Goal: Transaction & Acquisition: Purchase product/service

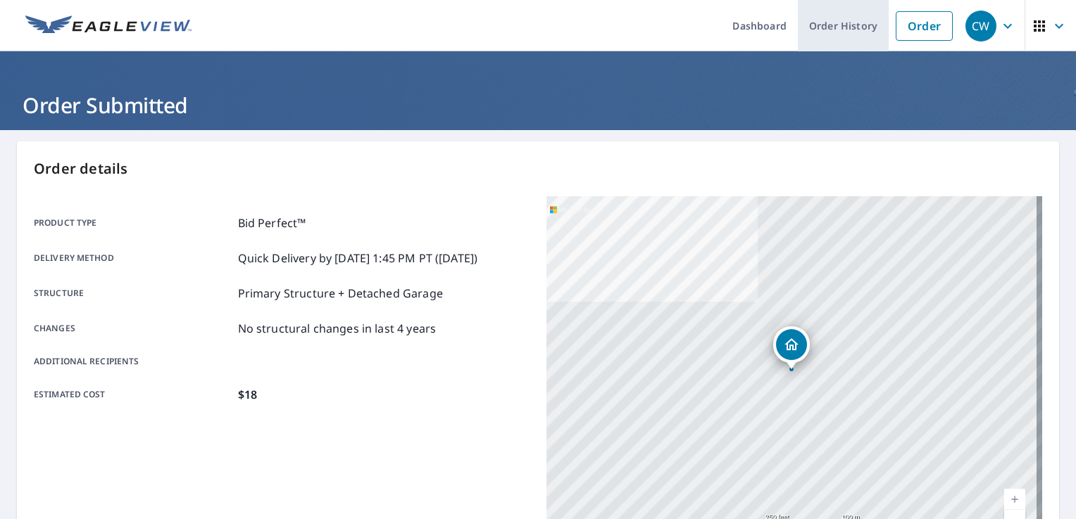
click at [842, 23] on link "Order History" at bounding box center [843, 25] width 91 height 51
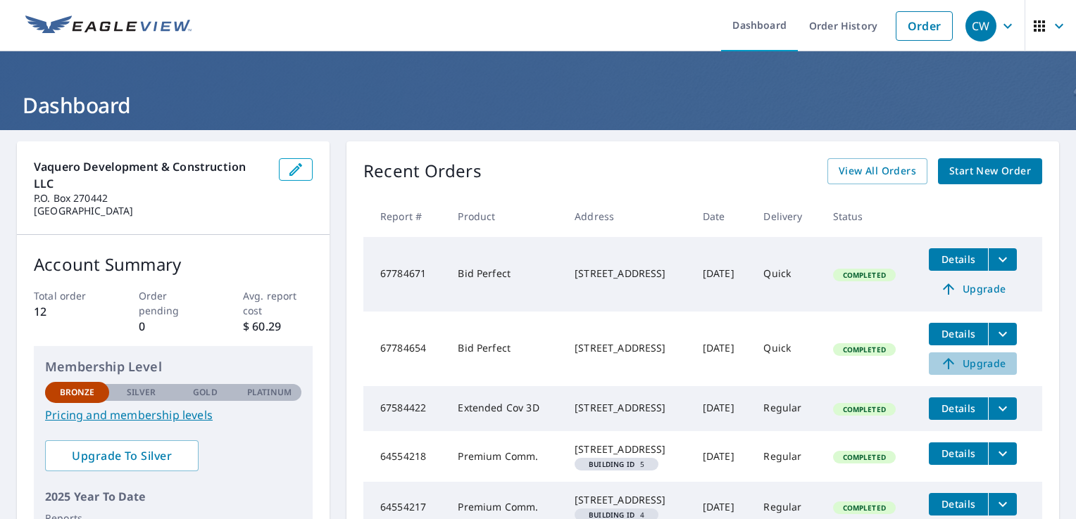
click at [976, 367] on span "Upgrade" at bounding box center [972, 363] width 71 height 17
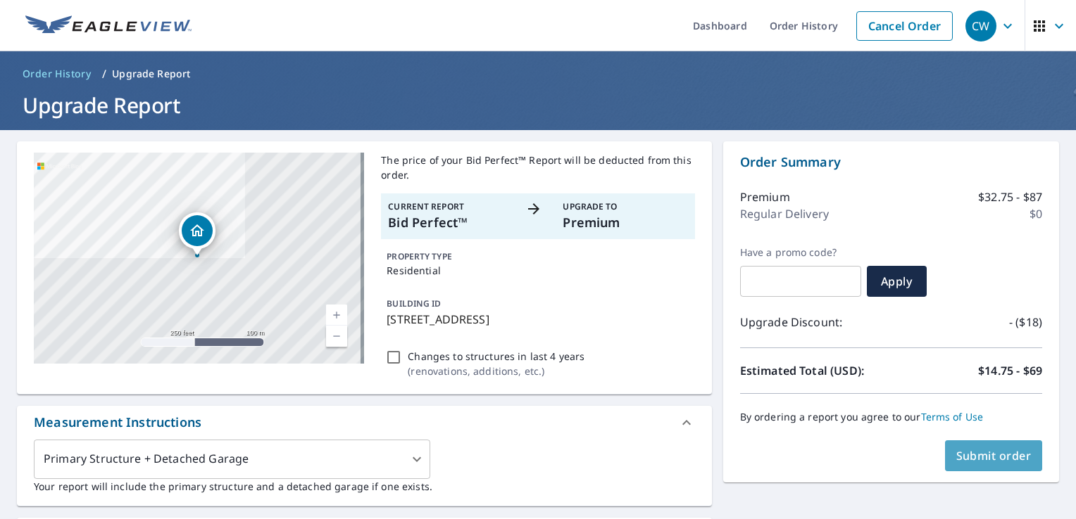
click at [977, 462] on span "Submit order" at bounding box center [993, 455] width 75 height 15
